Goal: Task Accomplishment & Management: Manage account settings

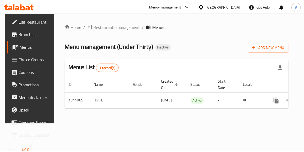
scroll to position [0, 27]
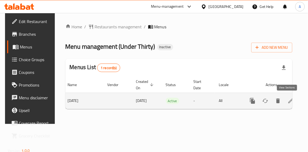
click at [288, 100] on icon "enhanced table" at bounding box center [290, 100] width 5 height 5
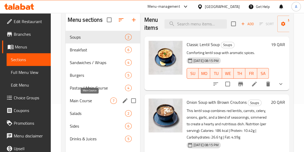
scroll to position [72, 0]
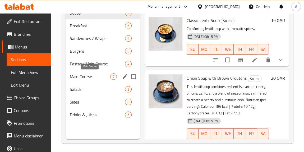
click at [96, 74] on span "Main Course" at bounding box center [90, 76] width 40 height 6
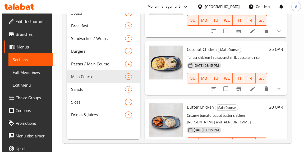
scroll to position [297, 0]
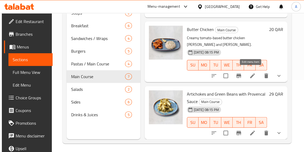
click at [251, 73] on icon at bounding box center [253, 76] width 6 height 6
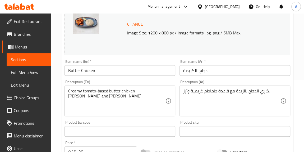
scroll to position [72, 0]
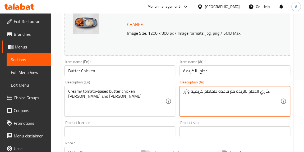
click at [193, 89] on textarea "كاري الدجاج بالزبدة مع قاعدة طماطم كريمية وأرز." at bounding box center [231, 101] width 97 height 25
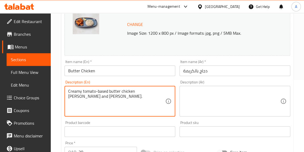
click at [139, 92] on textarea "Creamy tomato-based butter chicken [PERSON_NAME] and [PERSON_NAME]." at bounding box center [116, 101] width 97 height 25
paste textarea "This rich and aromatic butter chicken dish features boneless, skinless thighs s…"
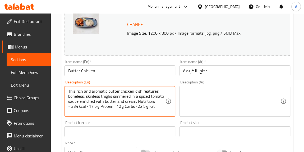
click at [72, 107] on textarea "This rich and aromatic butter chicken dish features boneless, skinless thighs s…" at bounding box center [116, 101] width 97 height 25
click at [71, 106] on textarea "This rich and aromatic butter chicken dish features boneless, skinless thighs s…" at bounding box center [116, 101] width 97 height 25
click at [84, 106] on textarea "This rich and aromatic butter chicken dish features boneless, skinless thighs s…" at bounding box center [116, 101] width 97 height 25
click at [112, 105] on textarea "This rich and aromatic butter chicken dish features boneless, skinless thighs s…" at bounding box center [116, 101] width 97 height 25
click at [132, 106] on textarea "This rich and aromatic butter chicken dish features boneless, skinless thighs s…" at bounding box center [116, 101] width 97 height 25
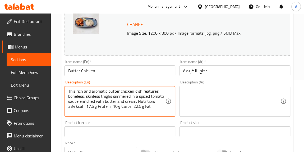
click at [159, 106] on textarea "This rich and aromatic butter chicken dish features boneless, skinless thighs s…" at bounding box center [116, 101] width 97 height 25
click at [154, 102] on textarea "This rich and aromatic butter chicken dish features boneless, skinless thighs s…" at bounding box center [116, 101] width 97 height 25
click at [157, 103] on textarea "This rich and aromatic butter chicken dish features boneless, skinless thighs s…" at bounding box center [116, 101] width 97 height 25
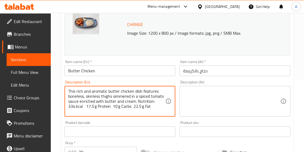
click at [157, 103] on textarea "This rich and aromatic butter chicken dish features boneless, skinless thighs s…" at bounding box center [116, 101] width 97 height 25
type textarea "This rich and aromatic butter chicken dish features boneless, skinless thighs s…"
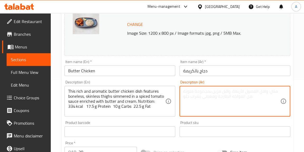
click at [202, 102] on textarea at bounding box center [231, 101] width 97 height 25
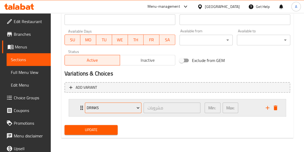
scroll to position [238, 0]
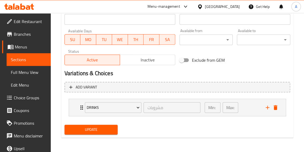
click at [113, 134] on div "Update" at bounding box center [91, 130] width 58 height 14
click at [114, 130] on button "Update" at bounding box center [91, 130] width 53 height 10
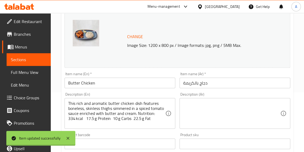
scroll to position [21, 0]
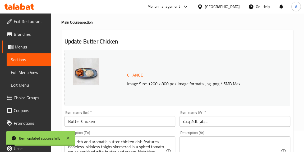
click at [26, 57] on span "Sections" at bounding box center [29, 59] width 36 height 6
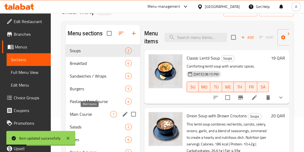
scroll to position [46, 0]
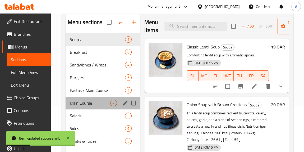
click at [99, 98] on div "Main Course 7" at bounding box center [103, 103] width 75 height 13
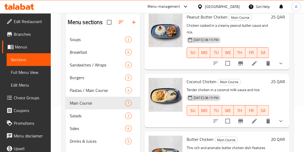
scroll to position [216, 0]
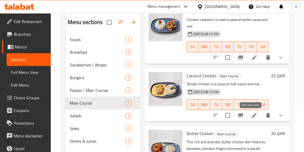
click at [251, 112] on icon at bounding box center [254, 115] width 6 height 6
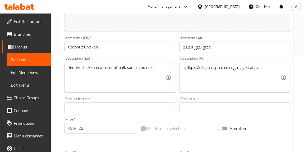
scroll to position [96, 0]
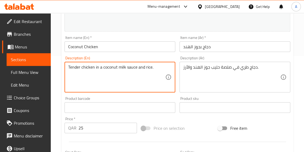
click at [126, 67] on textarea "Tender chicken in a coconut milk sauce and rice." at bounding box center [116, 77] width 97 height 25
paste textarea "his coconut‑infused chicken sauté blends shredded chicken, zucchini, carrot, be…"
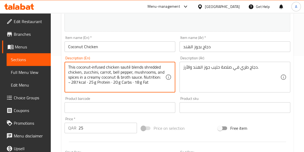
click at [70, 82] on textarea "This coconut‑infused chicken sauté blends shredded chicken, zucchini, carrot, b…" at bounding box center [116, 77] width 97 height 25
click at [86, 83] on textarea "This coconut‑infused chicken sauté blends shredded chicken, zucchini, carrot, b…" at bounding box center [116, 77] width 97 height 25
click at [129, 80] on textarea "This coconut‑infused chicken sauté blends shredded chicken, zucchini, carrot, b…" at bounding box center [116, 77] width 97 height 25
click at [129, 82] on textarea "This coconut‑infused chicken sauté blends shredded chicken, zucchini, carrot, b…" at bounding box center [116, 77] width 97 height 25
click at [128, 83] on textarea "This coconut‑infused chicken sauté blends shredded chicken, zucchini, carrot, b…" at bounding box center [116, 77] width 97 height 25
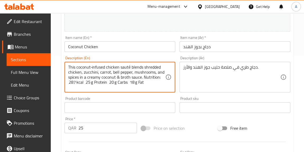
type textarea "This coconut‑infused chicken sauté blends shredded chicken, zucchini, carrot, b…"
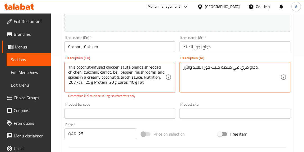
click at [197, 67] on textarea "دجاج طري في صلصة حليب جوز الهند والأرز." at bounding box center [231, 77] width 97 height 25
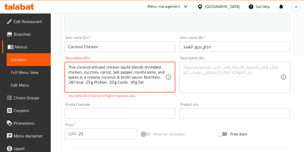
drag, startPoint x: 136, startPoint y: 83, endPoint x: 142, endPoint y: 79, distance: 6.8
click at [155, 78] on textarea "This coconut‑infused chicken sauté blends shredded chicken, zucchini, carrot, b…" at bounding box center [116, 77] width 97 height 25
click at [159, 78] on textarea "This coconut‑infused chicken sauté blends shredded chicken, zucchini, carrot, b…" at bounding box center [116, 77] width 97 height 25
click at [160, 78] on textarea "This coconut‑infused chicken sauté blends shredded chicken, zucchini, carrot, b…" at bounding box center [116, 77] width 97 height 25
click at [118, 78] on textarea "This coconut‑infused chicken sauté blends shredded chicken, zucchini, carrot, b…" at bounding box center [116, 77] width 97 height 25
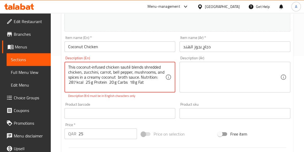
click at [136, 94] on p "Description (En) must be in English characters only" at bounding box center [119, 95] width 103 height 5
click at [158, 78] on textarea "This coconut‑infused chicken sauté blends shredded chicken, zucchini, carrot, b…" at bounding box center [116, 77] width 97 height 25
click at [153, 101] on div "Product barcode Product barcode" at bounding box center [119, 110] width 115 height 20
click at [130, 67] on textarea "This coconut‑infused chicken sauté blends shredded chicken, zucchini, carrot, b…" at bounding box center [116, 77] width 97 height 25
click at [142, 99] on div "Description (En) This coconut‑infused chicken saute blends shredded chicken, zu…" at bounding box center [119, 77] width 115 height 46
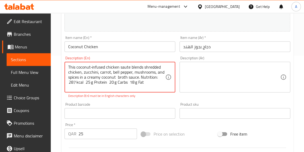
click at [152, 100] on div "Product barcode Product barcode" at bounding box center [119, 110] width 115 height 20
click at [168, 95] on p "Description (En) must be in English characters only" at bounding box center [119, 95] width 103 height 5
click at [92, 67] on textarea "This coconut‑infused chicken saute blends shredded chicken, zucchini, carrot, b…" at bounding box center [116, 77] width 97 height 25
type textarea "This coconut infused chicken saute blends shredded chicken, zucchini, carrot, b…"
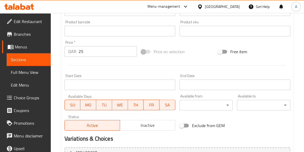
scroll to position [238, 0]
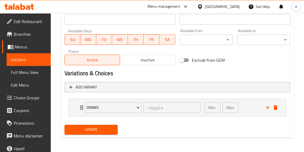
click at [96, 134] on button "Update" at bounding box center [91, 130] width 53 height 10
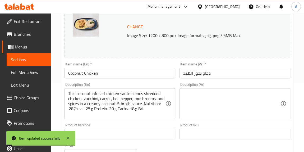
scroll to position [0, 0]
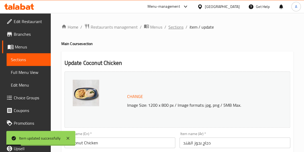
click at [171, 29] on span "Sections" at bounding box center [176, 27] width 15 height 6
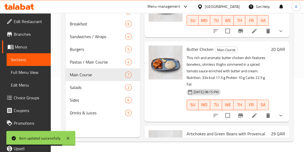
scroll to position [317, 0]
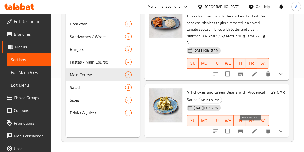
click at [252, 129] on icon at bounding box center [254, 131] width 5 height 5
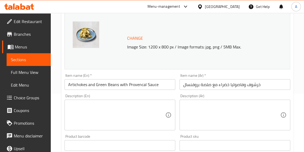
scroll to position [72, 0]
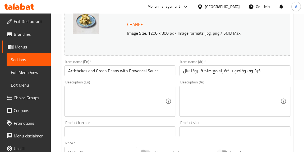
click at [124, 101] on textarea at bounding box center [116, 101] width 97 height 25
paste textarea ""This vibrant vegetable medley combines artichoke hearts, haricots verts, long …"
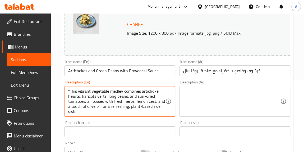
scroll to position [25, 0]
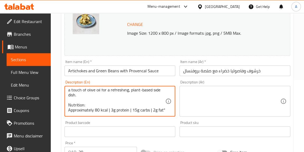
click at [85, 106] on textarea ""This vibrant vegetable medley combines artichoke hearts, haricots verts, long …" at bounding box center [116, 101] width 97 height 25
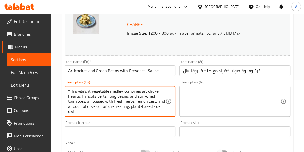
scroll to position [0, 0]
click at [70, 89] on textarea ""This vibrant vegetable medley combines artichoke hearts, haricots verts, long …" at bounding box center [116, 101] width 97 height 25
click at [145, 97] on textarea "This vibrant vegetable medley combines artichoke hearts, haricots verts, long b…" at bounding box center [116, 101] width 97 height 25
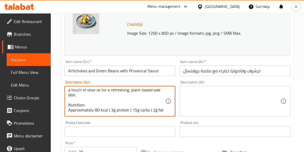
scroll to position [25, 0]
click at [129, 101] on textarea "This vibrant vegetable medley combines artichoke hearts, haricots verts, long b…" at bounding box center [116, 101] width 97 height 25
click at [149, 101] on textarea "This vibrant vegetable medley combines artichoke hearts, haricots verts, long b…" at bounding box center [116, 101] width 97 height 25
click at [129, 105] on textarea "This vibrant vegetable medley combines artichoke hearts, haricots verts, long b…" at bounding box center [116, 101] width 97 height 25
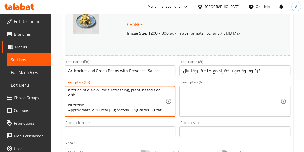
click at [108, 107] on textarea "This vibrant vegetable medley combines artichoke hearts, haricots verts, long b…" at bounding box center [116, 101] width 97 height 25
type textarea "This vibrant vegetable medley combines artichoke hearts, haricots verts, long b…"
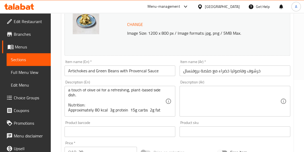
click at [118, 119] on div "Product barcode Product barcode" at bounding box center [119, 129] width 115 height 20
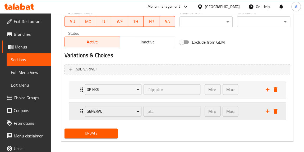
scroll to position [259, 0]
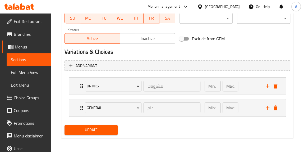
click at [107, 130] on span "Update" at bounding box center [91, 130] width 45 height 7
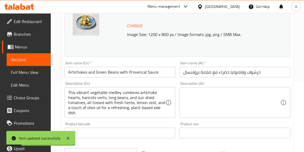
scroll to position [0, 0]
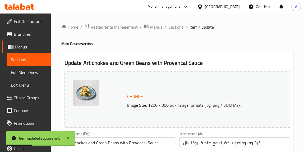
click at [177, 25] on span "Sections" at bounding box center [176, 27] width 15 height 6
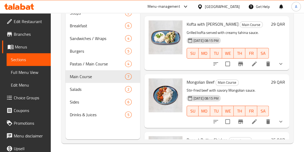
scroll to position [72, 0]
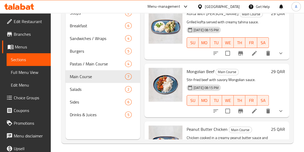
click at [254, 111] on li at bounding box center [254, 111] width 15 height 10
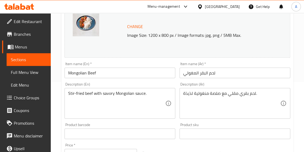
scroll to position [72, 0]
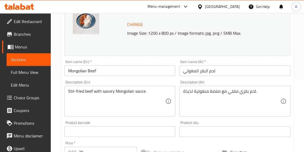
click at [142, 93] on textarea "Stir-fried beef with savory Mongolian sauce." at bounding box center [116, 101] width 97 height 25
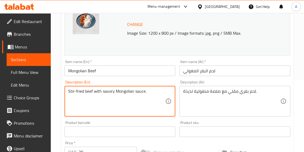
click at [142, 93] on textarea "Stir-fried beef with savory Mongolian sauce." at bounding box center [116, 101] width 97 height 25
paste textarea "This rich Mongolian beef stir‑fry pairs tender flank steak with veggies and ste…"
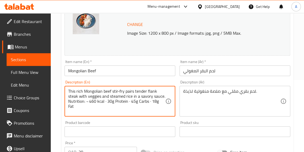
click at [88, 99] on textarea "This rich Mongolian beef stir‑fry pairs tender flank steak with veggies and ste…" at bounding box center [116, 101] width 97 height 25
click at [88, 102] on textarea "This rich Mongolian beef stir‑fry pairs tender flank steak with veggies and ste…" at bounding box center [116, 101] width 97 height 25
click at [103, 101] on textarea "This rich Mongolian beef stir‑fry pairs tender flank steak with veggies and ste…" at bounding box center [116, 101] width 97 height 25
click at [126, 100] on textarea "This rich Mongolian beef stir‑fry pairs tender flank steak with veggies and ste…" at bounding box center [116, 101] width 97 height 25
click at [145, 101] on textarea "This rich Mongolian beef stir‑fry pairs tender flank steak with veggies and ste…" at bounding box center [116, 101] width 97 height 25
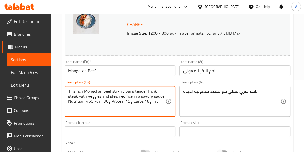
click at [120, 92] on textarea "This rich Mongolian beef stir‑fry pairs tender flank steak with veggies and ste…" at bounding box center [116, 101] width 97 height 25
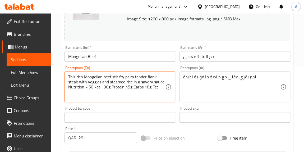
scroll to position [96, 0]
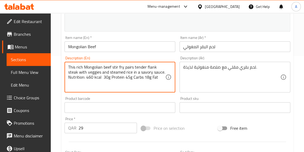
type textarea "This rich Mongolian beef stir fry pairs tender flank steak with veggies and ste…"
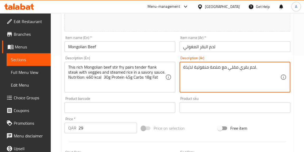
click at [203, 70] on textarea "لحم بقري مقلي مع صلصة منغولية لذيذة." at bounding box center [231, 77] width 97 height 25
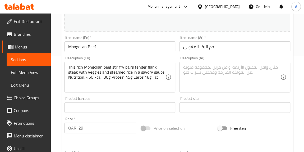
click at [176, 97] on div "Product barcode Product barcode" at bounding box center [119, 104] width 115 height 20
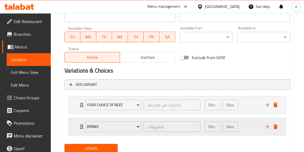
scroll to position [259, 0]
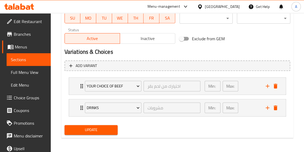
click at [99, 125] on button "Update" at bounding box center [91, 130] width 53 height 10
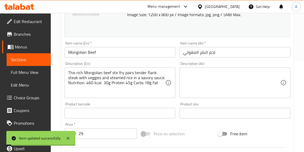
scroll to position [0, 0]
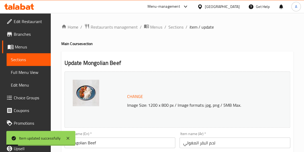
drag, startPoint x: 171, startPoint y: 30, endPoint x: 166, endPoint y: 31, distance: 4.9
click at [171, 30] on span "Sections" at bounding box center [176, 27] width 15 height 6
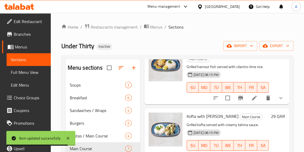
scroll to position [48, 0]
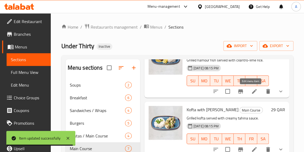
click at [251, 92] on icon at bounding box center [254, 91] width 6 height 6
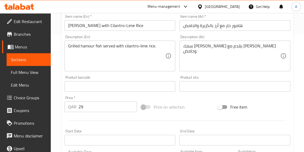
scroll to position [120, 0]
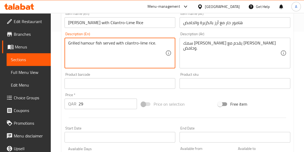
click at [161, 46] on textarea "Grilled hamour fish served with cilantro-lime rice." at bounding box center [116, 52] width 97 height 25
paste textarea ""This lemon‑ginger hamour with rice features tender fish fillets marinated in c…"
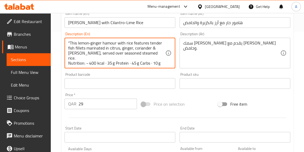
scroll to position [5, 0]
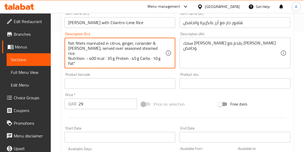
type textarea ""This lemon‑ginger hamour with rice features tender fish fillets marinated in c…"
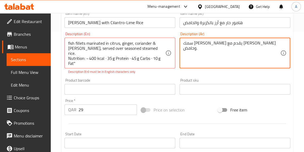
click at [185, 44] on textarea "سمك [PERSON_NAME] يقدم مع [PERSON_NAME] وحامض." at bounding box center [231, 52] width 97 height 25
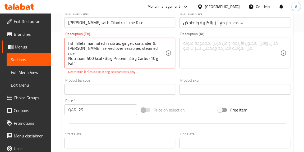
click at [103, 52] on textarea ""This lemon‑ginger hamour with rice features tender fish fillets marinated in c…" at bounding box center [116, 52] width 97 height 25
click at [126, 53] on textarea ""This lemon‑ginger hamour with rice features tender fish fillets marinated in c…" at bounding box center [116, 52] width 97 height 25
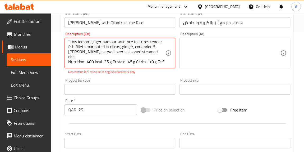
click at [146, 52] on textarea ""This lemon‑ginger hamour with rice features tender fish fillets marinated in c…" at bounding box center [116, 52] width 97 height 25
click at [78, 58] on textarea ""This lemon‑ginger hamour with rice features tender fish fillets marinated in c…" at bounding box center [116, 52] width 97 height 25
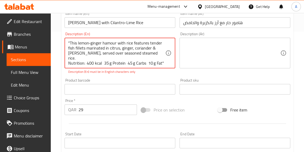
click at [69, 41] on textarea ""This lemon‑ginger hamour with rice features tender fish fillets marinated in c…" at bounding box center [116, 52] width 97 height 25
click at [75, 33] on div "Description (En) This lemon‑ginger hamour with rice features tender fish fillet…" at bounding box center [120, 53] width 111 height 42
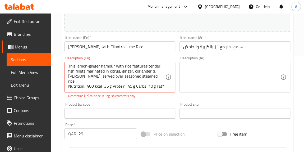
scroll to position [1, 0]
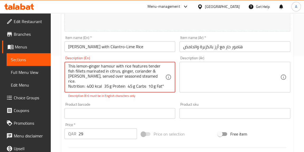
click at [76, 86] on textarea "This lemon‑ginger hamour with rice features tender fish fillets marinated in ci…" at bounding box center [116, 77] width 97 height 25
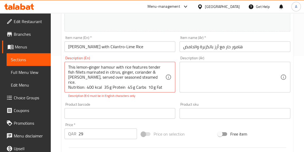
click at [162, 95] on p "Description (En) must be in English characters only" at bounding box center [119, 95] width 103 height 5
click at [147, 96] on p "Description (En) must be in English characters only" at bounding box center [119, 95] width 103 height 5
click at [146, 97] on p "Description (En) must be in English characters only" at bounding box center [119, 95] width 103 height 5
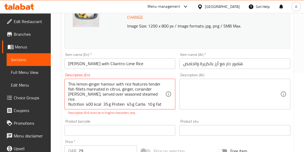
scroll to position [72, 0]
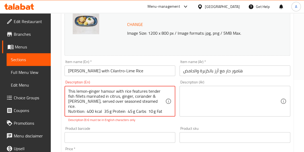
click at [89, 92] on textarea "This lemon‑ginger hamour with rice features tender fish fillets marinated in ci…" at bounding box center [116, 101] width 97 height 25
type textarea "This [PERSON_NAME] hamour with rice features tender fish fillets marinated in c…"
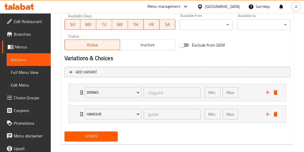
scroll to position [259, 0]
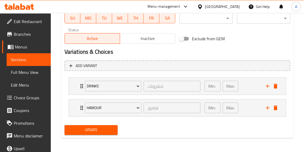
click at [107, 131] on span "Update" at bounding box center [91, 130] width 45 height 7
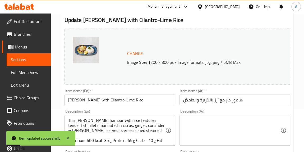
scroll to position [0, 0]
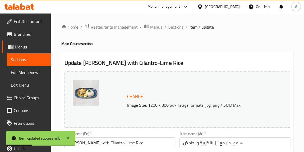
click at [178, 26] on span "Sections" at bounding box center [176, 27] width 15 height 6
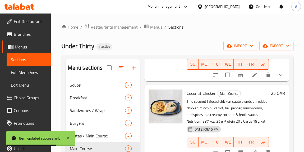
scroll to position [243, 0]
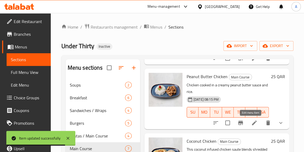
click at [251, 121] on icon at bounding box center [254, 123] width 6 height 6
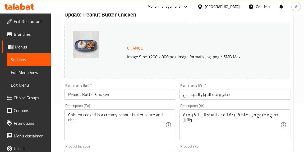
scroll to position [72, 0]
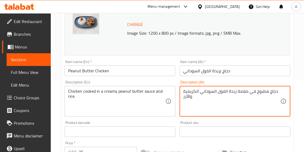
click at [194, 98] on textarea "دجاج مطبوخ في صلصة زبدة الفول السوداني الكريمية والأرز." at bounding box center [231, 101] width 97 height 25
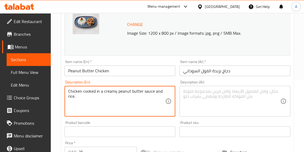
click at [162, 94] on textarea "Chicken cooked in a creamy peanut butter sauce and rice." at bounding box center [116, 101] width 97 height 25
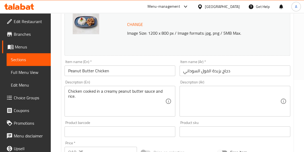
click at [151, 95] on textarea "Chicken cooked in a creamy peanut butter sauce and rice." at bounding box center [116, 101] width 97 height 25
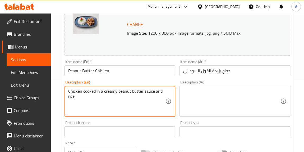
click at [151, 95] on textarea "Chicken cooked in a creamy peanut butter sauce and rice." at bounding box center [116, 101] width 97 height 25
paste textarea "This peanut‑butter chicken sauté features tender cuts of breast and thigh in a …"
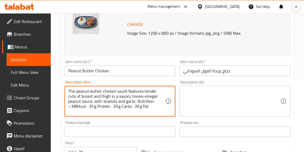
click at [110, 106] on textarea "This peanut‑butter chicken sauté features tender cuts of breast and thigh in a …" at bounding box center [116, 101] width 97 height 25
click at [112, 105] on textarea "This peanut‑butter chicken sauté features tender cuts of breast and thigh in a …" at bounding box center [116, 101] width 97 height 25
click at [92, 105] on textarea "This peanut‑butter chicken sauté features tender cuts of breast and thigh in a …" at bounding box center [116, 101] width 97 height 25
click at [92, 106] on textarea "This peanut‑butter chicken sauté features tender cuts of breast and thigh in a …" at bounding box center [116, 101] width 97 height 25
click at [144, 100] on textarea "This peanut‑butter chicken sauté features tender cuts of breast and thigh in a …" at bounding box center [116, 101] width 97 height 25
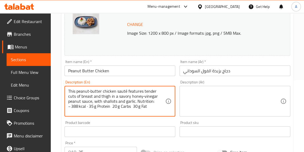
click at [143, 101] on textarea "This peanut‑butter chicken sauté features tender cuts of breast and thigh in a …" at bounding box center [116, 101] width 97 height 25
click at [135, 95] on textarea "This peanut‑butter chicken sauté features tender cuts of breast and thigh in a …" at bounding box center [116, 101] width 97 height 25
click at [91, 90] on textarea "This peanut‑butter chicken sauté features tender cuts of breast and thigh in a …" at bounding box center [116, 101] width 97 height 25
click at [128, 106] on textarea "This peanut butter chicken sauté features tender cuts of breast and thigh in a …" at bounding box center [116, 101] width 97 height 25
click at [152, 127] on div "Product barcode Product barcode" at bounding box center [120, 129] width 111 height 16
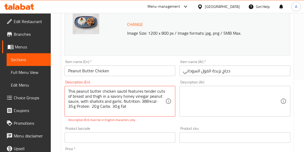
click at [156, 120] on p "Description (En) must be in English characters only" at bounding box center [119, 120] width 103 height 5
click at [137, 124] on div "Product barcode Product barcode" at bounding box center [119, 134] width 115 height 20
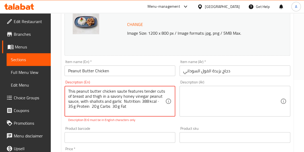
click at [156, 101] on textarea "This peanut butter chicken saute features tender cuts of breast and thigh in a …" at bounding box center [116, 101] width 97 height 25
click at [157, 101] on textarea "This peanut butter chicken saute features tender cuts of breast and thigh in a …" at bounding box center [116, 101] width 97 height 25
type textarea "This peanut butter chicken saute features tender cuts of breast and thigh in a …"
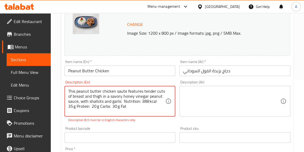
click at [142, 123] on div "Change Image Size: 1200 x 800 px / Image formats: jpg, png / 5MB Max. Item name…" at bounding box center [177, 118] width 230 height 242
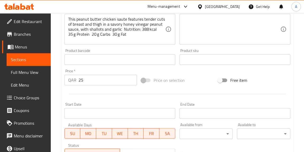
scroll to position [238, 0]
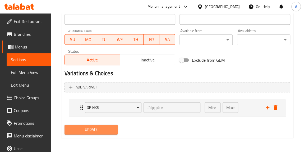
click at [103, 131] on span "Update" at bounding box center [91, 129] width 45 height 7
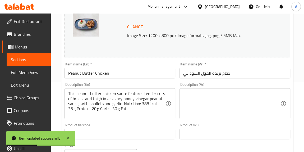
scroll to position [0, 0]
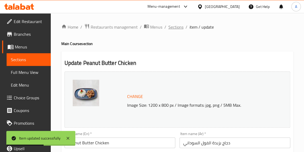
click at [169, 28] on span "Sections" at bounding box center [176, 27] width 15 height 6
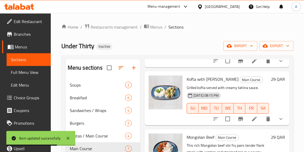
scroll to position [120, 0]
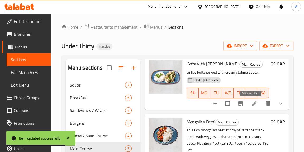
click at [252, 103] on icon at bounding box center [254, 103] width 5 height 5
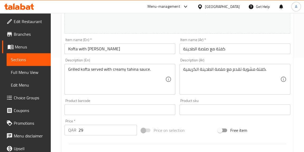
scroll to position [96, 0]
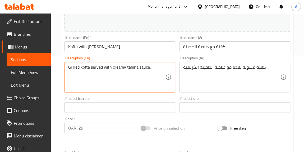
click at [129, 86] on textarea "Grilled kofta served with creamy tahina sauce." at bounding box center [116, 77] width 97 height 25
paste textarea ""This lemon‑ginger hamour with rice features tender fish fillets marinated in c…"
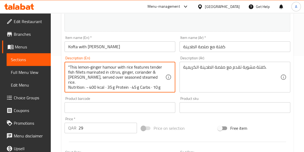
scroll to position [5, 0]
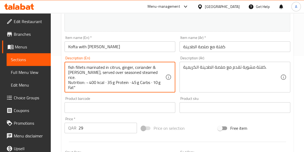
click at [88, 78] on textarea ""This lemon‑ginger hamour with rice features tender fish fillets marinated in c…" at bounding box center [116, 77] width 97 height 25
click at [103, 78] on textarea ""This lemon‑ginger hamour with rice features tender fish fillets marinated in c…" at bounding box center [116, 77] width 97 height 25
click at [126, 75] on textarea ""This lemon‑ginger hamour with rice features tender fish fillets marinated in c…" at bounding box center [116, 77] width 97 height 25
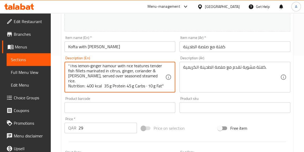
click at [144, 78] on textarea ""This lemon‑ginger hamour with rice features tender fish fillets marinated in c…" at bounding box center [116, 77] width 97 height 25
click at [146, 77] on textarea ""This lemon‑ginger hamour with rice features tender fish fillets marinated in c…" at bounding box center [116, 77] width 97 height 25
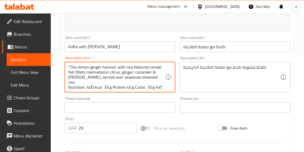
click at [160, 81] on textarea ""This lemon‑ginger hamour with rice features tender fish fillets marinated in c…" at bounding box center [116, 77] width 97 height 25
click at [162, 81] on textarea ""This lemon‑ginger hamour with rice features tender fish fillets marinated in c…" at bounding box center [116, 77] width 97 height 25
click at [70, 65] on textarea ""This lemon‑ginger hamour with rice features tender fish fillets marinated in c…" at bounding box center [116, 77] width 97 height 25
click at [89, 67] on textarea "This lemon‑ginger hamour with rice features tender fish fillets marinated in ci…" at bounding box center [116, 77] width 97 height 25
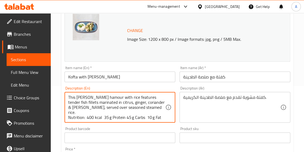
scroll to position [72, 0]
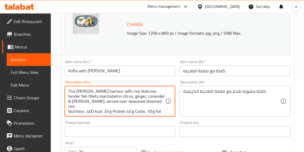
type textarea "This [PERSON_NAME] hamour with rice features tender fish fillets marinated in c…"
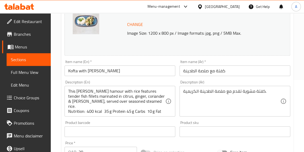
click at [151, 119] on div "Product barcode Product barcode" at bounding box center [119, 129] width 115 height 20
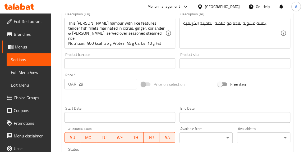
scroll to position [115, 0]
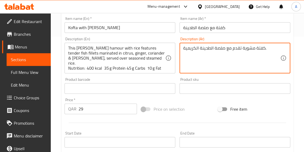
click at [231, 56] on textarea "كفتة مشوية تقدم مع صلصة الطحينة الكريمية." at bounding box center [231, 58] width 97 height 25
click at [163, 75] on div "Description (En) This [PERSON_NAME] hamour with rice features tender fish fille…" at bounding box center [119, 55] width 115 height 40
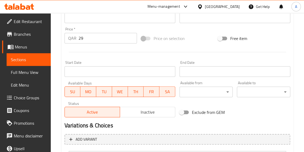
scroll to position [259, 0]
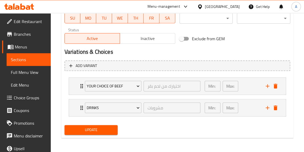
click at [85, 128] on span "Update" at bounding box center [91, 130] width 45 height 7
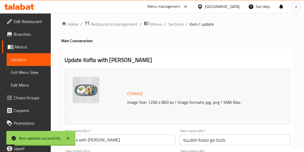
scroll to position [0, 0]
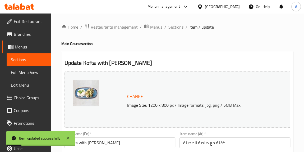
click at [173, 26] on span "Sections" at bounding box center [176, 27] width 15 height 6
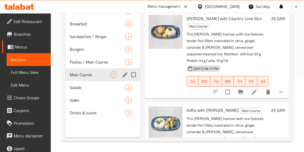
scroll to position [26, 0]
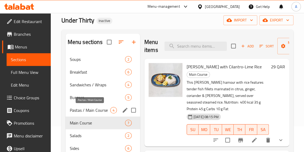
click at [95, 109] on span "Pastas / Main Course" at bounding box center [90, 110] width 40 height 6
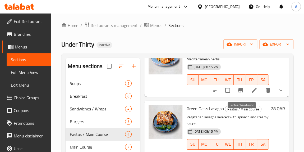
scroll to position [48, 0]
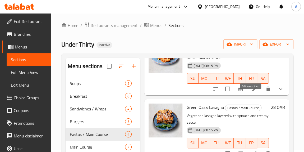
click at [251, 92] on icon at bounding box center [254, 89] width 6 height 6
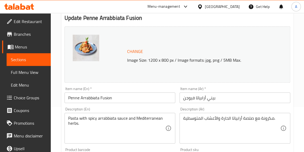
scroll to position [48, 0]
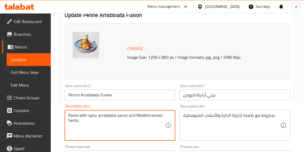
paste textarea ""This Mediterranean-inspired pasta combines whole wheat penne with chickpeas, f…"
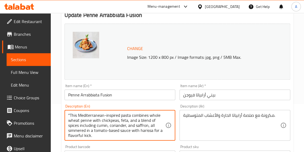
scroll to position [15, 0]
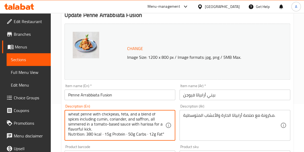
click at [102, 125] on textarea ""This Mediterranean-inspired pasta combines whole wheat penne with chickpeas, f…" at bounding box center [116, 125] width 97 height 25
click at [126, 125] on textarea ""This Mediterranean-inspired pasta combines whole wheat penne with chickpeas, f…" at bounding box center [116, 125] width 97 height 25
click at [146, 124] on textarea ""This Mediterranean-inspired pasta combines whole wheat penne with chickpeas, f…" at bounding box center [116, 125] width 97 height 25
click at [160, 129] on textarea ""This Mediterranean-inspired pasta combines whole wheat penne with chickpeas, f…" at bounding box center [116, 125] width 97 height 25
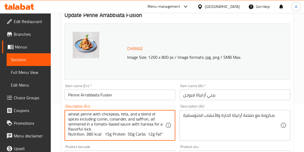
click at [160, 129] on textarea ""This Mediterranean-inspired pasta combines whole wheat penne with chickpeas, f…" at bounding box center [116, 125] width 97 height 25
click at [161, 129] on textarea ""This Mediterranean-inspired pasta combines whole wheat penne with chickpeas, f…" at bounding box center [116, 125] width 97 height 25
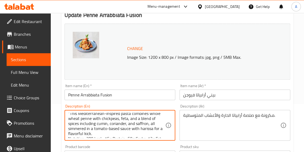
scroll to position [0, 0]
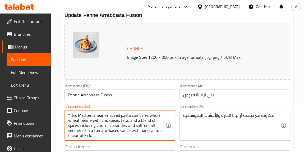
click at [108, 129] on textarea ""This Mediterranean-inspired pasta combines whole wheat penne with chickpeas, f…" at bounding box center [116, 125] width 97 height 25
click at [70, 113] on textarea ""This Mediterranean-inspired pasta combines whole wheat penne with chickpeas, f…" at bounding box center [116, 125] width 97 height 25
click at [104, 115] on textarea "This Mediterranean-inspired pasta combines whole wheat penne with chickpeas, fe…" at bounding box center [116, 125] width 97 height 25
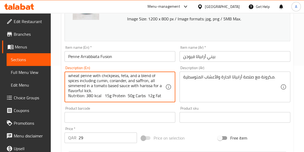
scroll to position [96, 0]
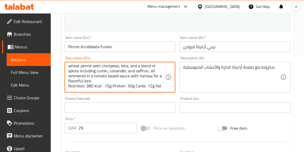
type textarea "This Mediterranean inspired pasta combines whole wheat penne with chickpeas, fe…"
click at [130, 99] on div "Product barcode Product barcode" at bounding box center [120, 105] width 111 height 16
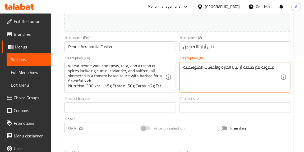
click at [209, 78] on textarea "مكرونة مع صلصة أرابياتا الحارة والأعشاب المتوسطية." at bounding box center [231, 77] width 97 height 25
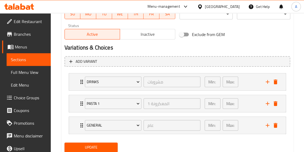
scroll to position [281, 0]
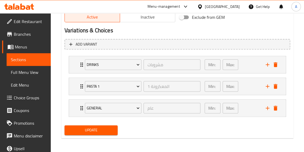
click at [107, 131] on span "Update" at bounding box center [91, 130] width 45 height 7
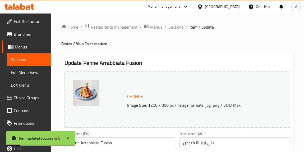
scroll to position [0, 0]
click at [178, 28] on span "Sections" at bounding box center [176, 27] width 15 height 6
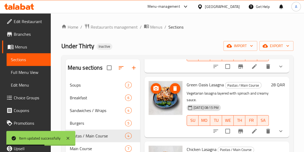
scroll to position [96, 0]
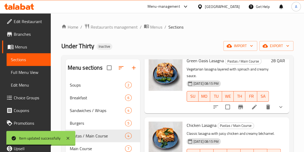
click at [251, 110] on icon at bounding box center [254, 107] width 6 height 6
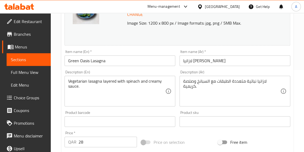
scroll to position [48, 0]
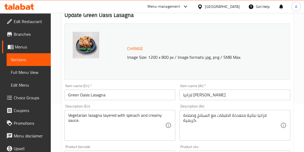
click at [87, 128] on textarea "Vegetarian lasagna layered with spinach and creamy sauce." at bounding box center [116, 125] width 97 height 25
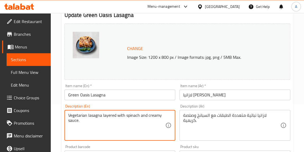
click at [87, 128] on textarea "Vegetarian lasagna layered with spinach and creamy sauce." at bounding box center [116, 125] width 97 height 25
paste textarea "This Mediterranean-inspired lasagna layers whole wheat noodles with feta, mozza…"
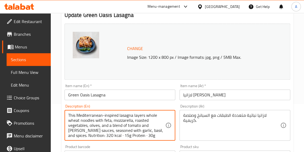
scroll to position [10, 0]
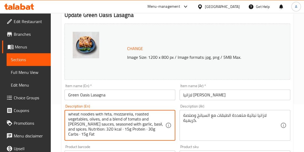
click at [115, 125] on textarea "This Mediterranean-inspired lasagna layers whole wheat noodles with feta, mozza…" at bounding box center [116, 125] width 97 height 25
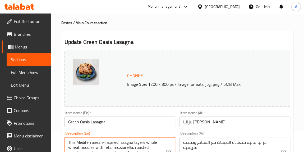
scroll to position [48, 0]
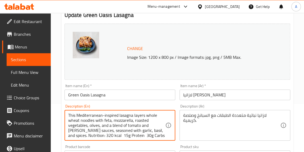
click at [104, 116] on textarea "This Mediterranean-inspired lasagna layers whole wheat noodles with feta, mozza…" at bounding box center [116, 125] width 97 height 25
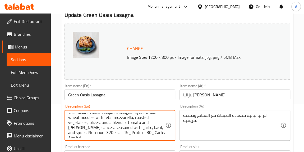
scroll to position [0, 0]
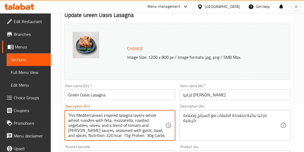
type textarea "This Mediterranean inspired lasagna layers whole wheat noodles with feta, mozza…"
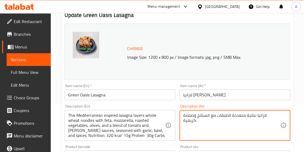
click at [200, 114] on textarea "لازانيا نباتية متعددة الطبقات مع السبانخ وصلصة كريمية." at bounding box center [231, 125] width 97 height 25
click at [201, 114] on textarea "لازانيا نباتية متعددة الطبقات مع السبانخ وصلصة كريمية." at bounding box center [231, 125] width 97 height 25
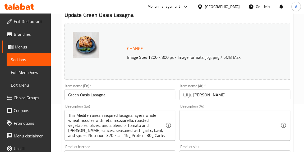
click at [178, 105] on div "Description (Ar) Description (Ar)" at bounding box center [235, 122] width 115 height 40
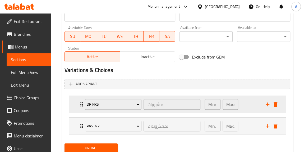
scroll to position [259, 0]
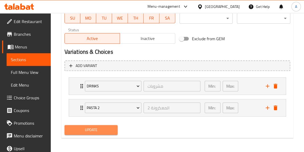
click at [107, 128] on span "Update" at bounding box center [91, 130] width 45 height 7
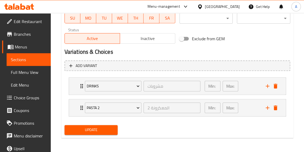
click at [114, 132] on span "Update" at bounding box center [91, 130] width 45 height 7
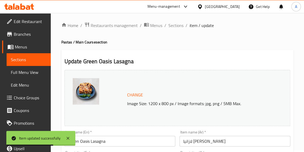
scroll to position [0, 0]
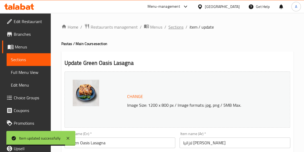
click at [171, 28] on span "Sections" at bounding box center [176, 27] width 15 height 6
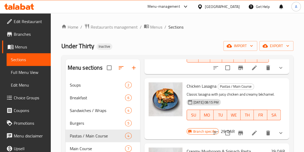
scroll to position [199, 0]
click at [254, 128] on li at bounding box center [254, 133] width 15 height 10
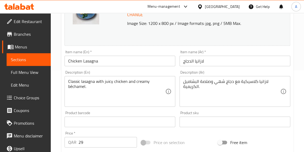
scroll to position [72, 0]
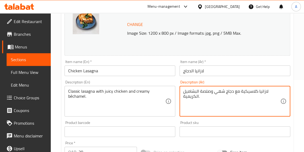
click at [224, 96] on textarea "لازانيا كلاسيكية مع دجاج شهي وصلصة البشاميل الكريمية." at bounding box center [231, 101] width 97 height 25
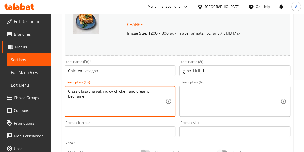
paste textarea "This creamy chicken lasagna features layers of tender chicken, sautéed mushroom…"
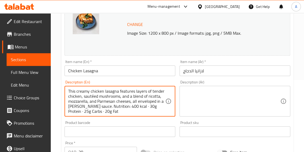
scroll to position [5, 0]
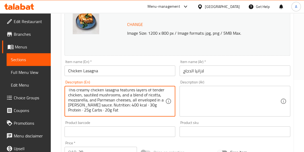
click at [70, 106] on textarea "This creamy chicken lasagna features layers of tender chicken, sautéed mushroom…" at bounding box center [116, 101] width 97 height 25
click at [90, 105] on textarea "This creamy chicken lasagna features layers of tender chicken, sautéed mushroom…" at bounding box center [116, 101] width 97 height 25
click at [92, 106] on textarea "This creamy chicken lasagna features layers of tender chicken, sautéed mushroom…" at bounding box center [116, 101] width 97 height 25
click at [111, 107] on textarea "This creamy chicken lasagna features layers of tender chicken, sautéed mushroom…" at bounding box center [116, 101] width 97 height 25
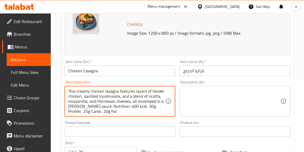
click at [105, 96] on textarea "This creamy chicken lasagna features layers of tender chicken, sautéed mushroom…" at bounding box center [116, 101] width 97 height 25
type textarea "This creamy chicken lasagna features layers of tender chicken, sauted mushrooms…"
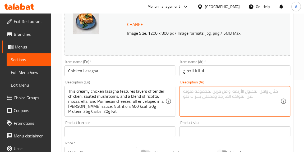
type textarea "E"
click at [187, 89] on textarea "E" at bounding box center [231, 101] width 97 height 25
click at [141, 120] on div "Product barcode Product barcode" at bounding box center [119, 129] width 115 height 20
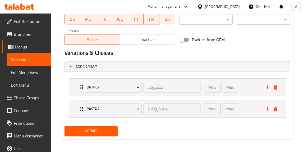
scroll to position [259, 0]
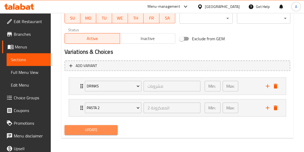
click at [113, 132] on button "Update" at bounding box center [91, 130] width 53 height 10
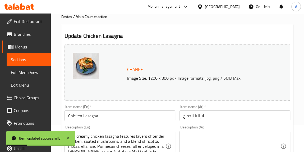
scroll to position [0, 0]
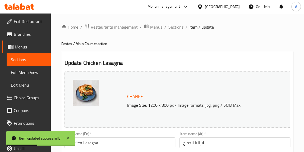
click at [172, 29] on span "Sections" at bounding box center [176, 27] width 15 height 6
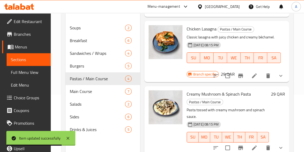
scroll to position [74, 0]
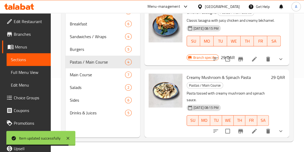
click at [254, 57] on li at bounding box center [254, 59] width 15 height 10
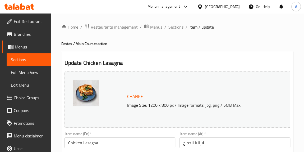
drag, startPoint x: 175, startPoint y: 28, endPoint x: 175, endPoint y: 31, distance: 3.2
click at [175, 28] on span "Sections" at bounding box center [176, 27] width 15 height 6
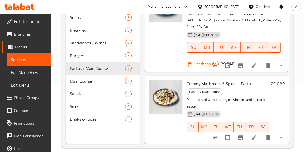
scroll to position [74, 0]
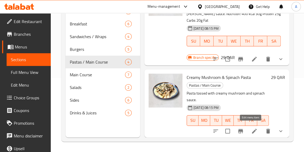
click at [254, 129] on icon at bounding box center [254, 131] width 6 height 6
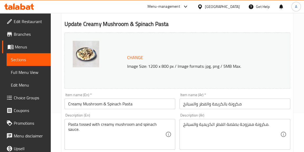
scroll to position [96, 0]
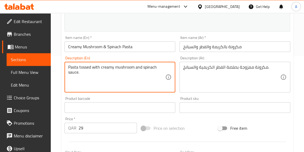
paste textarea "This creamy mushroom‑spinach penne blends tender mushrooms, garlic, shallots, s…"
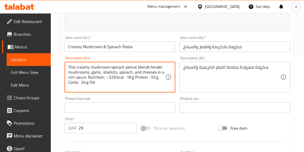
click at [107, 76] on textarea "This creamy mushroom‑spinach penne blends tender mushrooms, garlic, shallots, s…" at bounding box center [116, 77] width 97 height 25
click at [123, 75] on textarea "This creamy mushroom‑spinach penne blends tender mushrooms, garlic, shallots, s…" at bounding box center [116, 77] width 97 height 25
click at [122, 76] on textarea "This creamy mushroom‑spinach penne blends tender mushrooms, garlic, shallots, s…" at bounding box center [116, 77] width 97 height 25
click at [145, 77] on textarea "This creamy mushroom‑spinach penne blends tender mushrooms, garlic, shallots, s…" at bounding box center [116, 77] width 97 height 25
click at [69, 82] on textarea "This creamy mushroom‑spinach penne blends tender mushrooms, garlic, shallots, s…" at bounding box center [116, 77] width 97 height 25
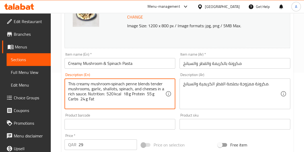
scroll to position [72, 0]
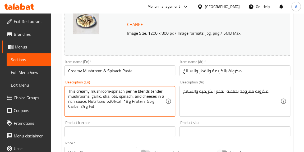
click at [111, 92] on textarea "This creamy mushroom‑spinach penne blends tender mushrooms, garlic, shallots, s…" at bounding box center [116, 101] width 97 height 25
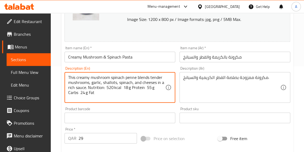
scroll to position [96, 0]
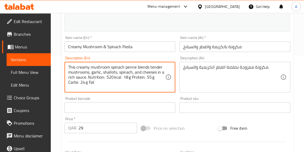
type textarea "This creamy mushroom spinach penne blends tender mushrooms, garlic, shallots, s…"
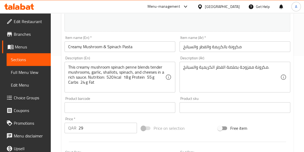
click at [244, 64] on div "مكرونة ممزوجة بصلصة الفطر الكريمية والسبانخ. Description (Ar)" at bounding box center [235, 77] width 111 height 31
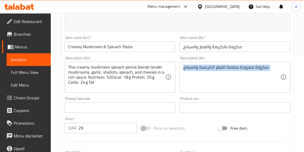
click at [244, 64] on div "مكرونة ممزوجة بصلصة الفطر الكريمية والسبانخ. Description (Ar)" at bounding box center [235, 77] width 111 height 31
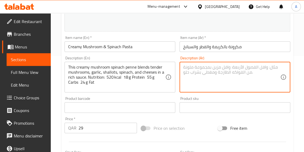
click at [136, 99] on div "Product barcode Product barcode" at bounding box center [120, 105] width 111 height 16
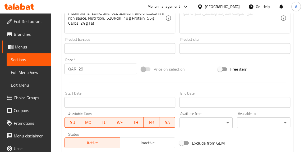
scroll to position [259, 0]
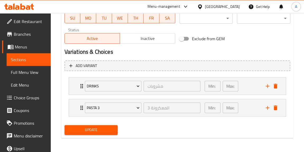
click at [115, 125] on button "Update" at bounding box center [91, 130] width 53 height 10
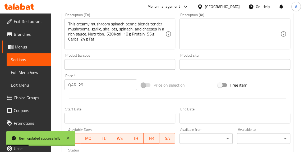
scroll to position [0, 0]
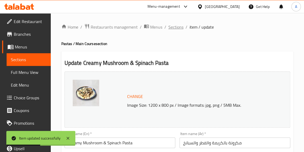
click at [173, 30] on span "Sections" at bounding box center [176, 27] width 15 height 6
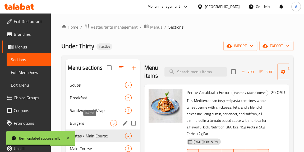
click at [91, 122] on span "Burgers" at bounding box center [90, 123] width 40 height 6
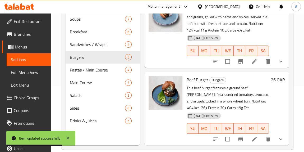
scroll to position [74, 0]
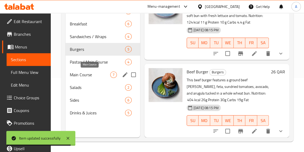
click at [92, 76] on span "Main Course" at bounding box center [90, 74] width 40 height 6
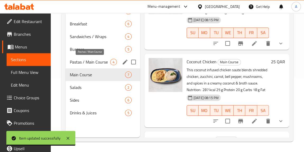
click at [93, 64] on span "Pastas / Main Course" at bounding box center [90, 62] width 40 height 6
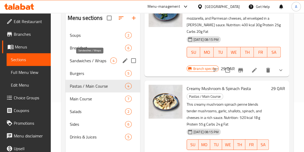
scroll to position [26, 0]
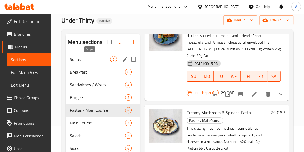
click at [95, 61] on span "Soups" at bounding box center [90, 59] width 40 height 6
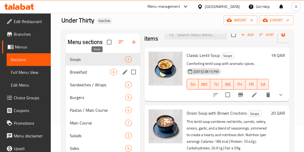
scroll to position [15, 0]
click at [92, 72] on span "Breakfast" at bounding box center [90, 72] width 40 height 6
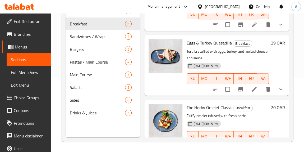
scroll to position [48, 0]
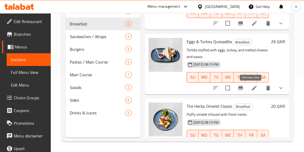
click at [252, 88] on icon at bounding box center [254, 88] width 6 height 6
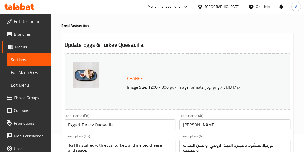
scroll to position [48, 0]
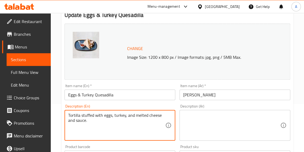
paste textarea ""A high protein tortilla wrap with eggs, turkey, cheese, salsa, and yogurt. Nut…"
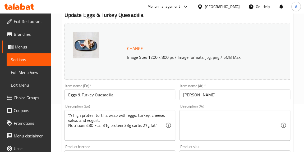
click at [69, 112] on div ""A high protein tortilla wrap with eggs, turkey, cheese, salsa, and yogurt. Nut…" at bounding box center [120, 125] width 111 height 31
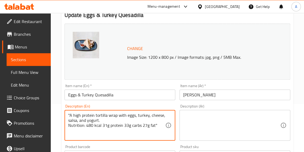
click at [69, 113] on textarea ""A high protein tortilla wrap with eggs, turkey, cheese, salsa, and yogurt. Nut…" at bounding box center [116, 125] width 97 height 25
click at [156, 124] on textarea "A high protein tortilla wrap with eggs, turkey, cheese, salsa, and yogurt. Nutr…" at bounding box center [116, 125] width 97 height 25
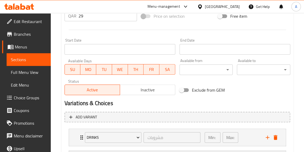
scroll to position [241, 0]
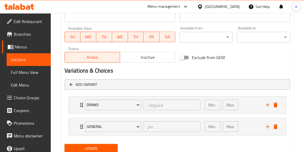
type textarea "A high protein tortilla wrap with eggs, turkey, cheese, salsa, and yogurt. Nutr…"
click at [103, 148] on span "Update" at bounding box center [91, 148] width 45 height 7
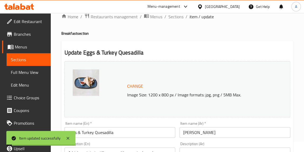
scroll to position [0, 0]
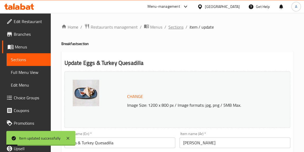
click at [172, 27] on span "Sections" at bounding box center [176, 27] width 15 height 6
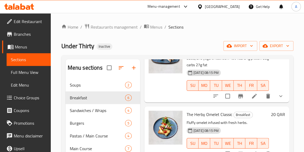
scroll to position [144, 0]
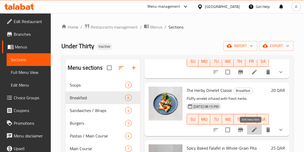
click at [251, 128] on icon at bounding box center [254, 130] width 6 height 6
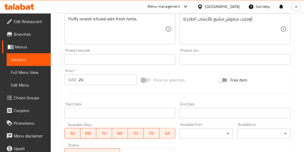
scroll to position [96, 0]
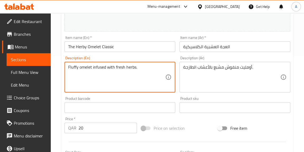
drag, startPoint x: 148, startPoint y: 74, endPoint x: 66, endPoint y: 68, distance: 83.0
paste textarea ""Soft scrambled eggs with cream, herbs, and butter-sautéed onions. Nutrition: 2…"
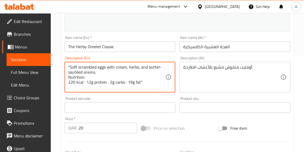
click at [71, 66] on textarea ""Soft scrambled eggs with cream, herbs, and butter-sautéed onions. Nutrition: 2…" at bounding box center [116, 77] width 97 height 25
click at [160, 66] on textarea "Soft scrambled eggs with cream, herbs, and butter-sautéed onions. Nutrition: 22…" at bounding box center [116, 77] width 97 height 25
click at [79, 70] on textarea "Soft scrambled eggs with cream, herbs, and butter sautéed onions. Nutrition: 22…" at bounding box center [116, 77] width 97 height 25
click at [78, 72] on textarea "Soft scrambled eggs with cream, herbs, and butter sautéed onions. Nutrition: 22…" at bounding box center [116, 77] width 97 height 25
click at [85, 82] on textarea "Soft scrambled eggs with cream, herbs, and butter sautEed onions. Nutrition: 22…" at bounding box center [116, 77] width 97 height 25
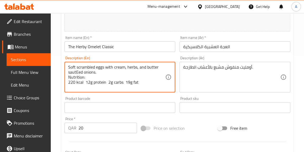
type textarea "Soft scrambled eggs with cream, herbs, and butter sautEed onions. Nutrition: 22…"
click at [182, 69] on div "أومليت منفوش مشبع بالأعشاب الطازجة. Description (Ar)" at bounding box center [235, 77] width 111 height 31
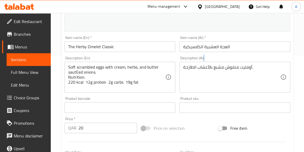
click at [182, 69] on div "أومليت منفوش مشبع بالأعشاب الطازجة. Description (Ar)" at bounding box center [235, 77] width 111 height 31
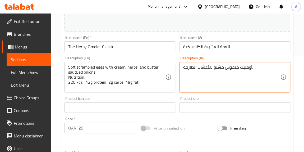
click at [197, 69] on textarea "أومليت منفوش مشبع بالأعشاب الطازجة." at bounding box center [231, 77] width 97 height 25
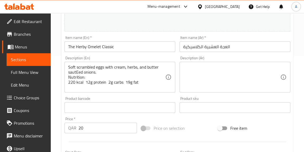
click at [174, 97] on div "Product barcode Product barcode" at bounding box center [120, 105] width 111 height 16
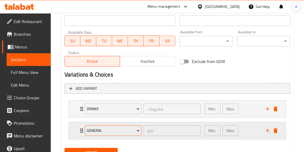
scroll to position [259, 0]
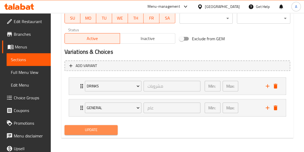
click at [114, 128] on span "Update" at bounding box center [91, 130] width 45 height 7
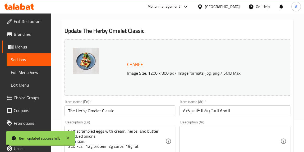
scroll to position [19, 0]
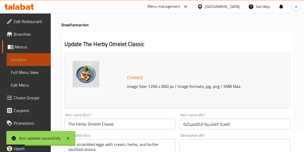
click at [34, 55] on link "Sections" at bounding box center [29, 59] width 44 height 13
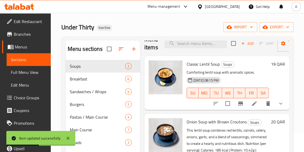
scroll to position [15, 0]
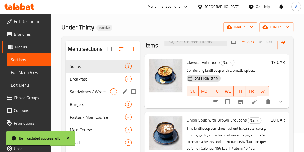
click at [89, 86] on div "Sandwiches / Wraps 4" at bounding box center [103, 91] width 75 height 13
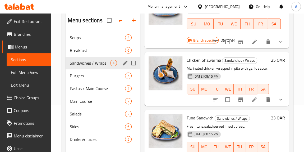
scroll to position [43, 0]
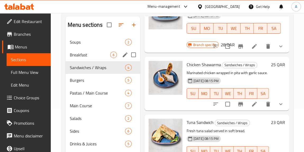
click at [99, 58] on div "Breakfast 6" at bounding box center [103, 54] width 75 height 13
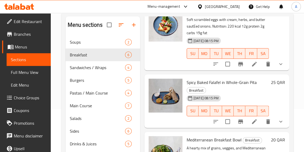
scroll to position [204, 0]
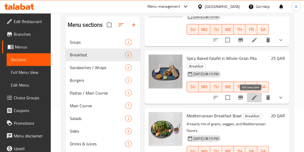
click at [251, 96] on icon at bounding box center [254, 97] width 6 height 6
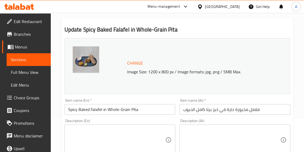
scroll to position [72, 0]
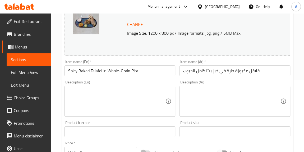
click at [104, 100] on textarea at bounding box center [116, 101] width 97 height 25
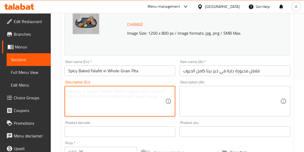
paste textarea ""A hearty whole grain pita filled with baked falafel, roasted eggplant, fresh v…"
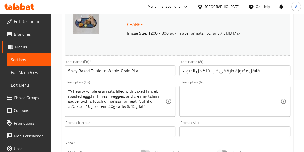
click at [127, 119] on div "Product barcode Product barcode" at bounding box center [119, 129] width 115 height 20
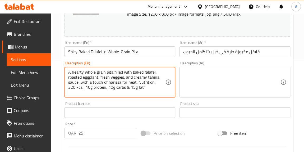
scroll to position [67, 0]
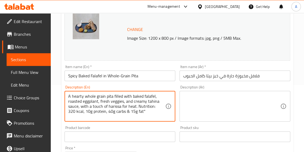
type textarea "A hearty whole grain pita filled with baked falafel, roasted eggplant, fresh ve…"
click at [125, 128] on div "Product barcode Product barcode" at bounding box center [120, 134] width 111 height 16
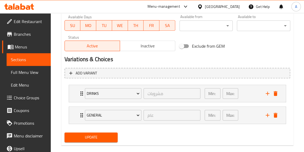
scroll to position [259, 0]
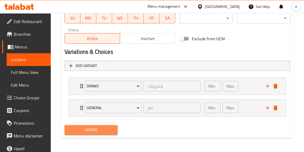
click at [102, 128] on span "Update" at bounding box center [91, 130] width 45 height 7
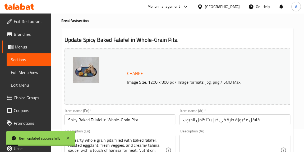
scroll to position [0, 0]
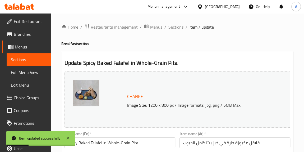
click at [171, 29] on span "Sections" at bounding box center [176, 27] width 15 height 6
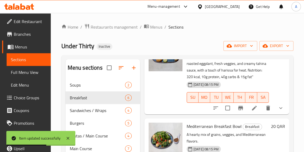
scroll to position [300, 0]
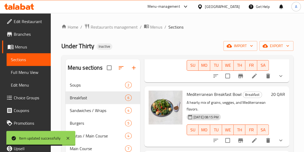
click at [247, 136] on li at bounding box center [254, 141] width 15 height 10
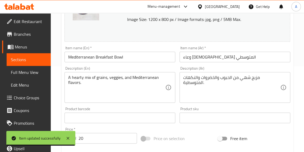
scroll to position [96, 0]
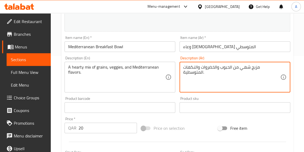
click at [198, 72] on textarea "مزيج شهي من الحبوب والخضروات والنكهات المتوسطية." at bounding box center [231, 77] width 97 height 25
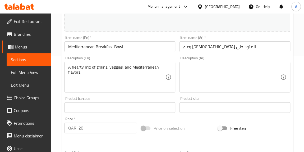
drag, startPoint x: 80, startPoint y: 79, endPoint x: 85, endPoint y: 76, distance: 6.2
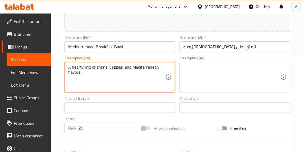
drag, startPoint x: 87, startPoint y: 75, endPoint x: 53, endPoint y: 62, distance: 36.3
click at [53, 62] on div "Home / Restaurants management / Menus / Sections / item / update Breakfast sect…" at bounding box center [178, 116] width 254 height 399
paste textarea "This Mediterranean-inspired salad combines creamy hummus, fresh greens, roasted…"
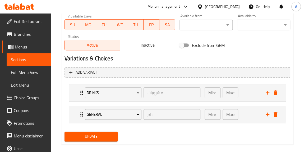
scroll to position [259, 0]
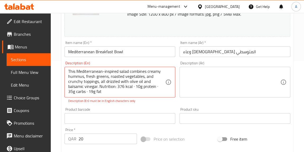
scroll to position [0, 0]
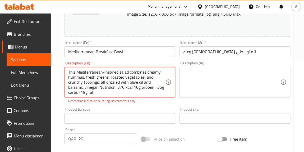
click at [154, 89] on textarea "This Mediterranean-inspired salad combines creamy hummus, fresh greens, roasted…" at bounding box center [116, 82] width 97 height 25
click at [158, 87] on textarea "This Mediterranean-inspired salad combines creamy hummus, fresh greens, roasted…" at bounding box center [116, 82] width 97 height 25
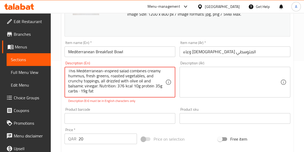
click at [80, 91] on textarea "This Mediterranean-inspired salad combines creamy hummus, fresh greens, roasted…" at bounding box center [116, 82] width 97 height 25
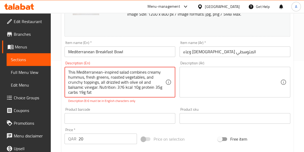
click at [105, 73] on textarea "This Mediterranean-inspired salad combines creamy hummus, fresh greens, roasted…" at bounding box center [116, 82] width 97 height 25
type textarea "This Mediterranean inspired salad combines creamy hummus, fresh greens, roasted…"
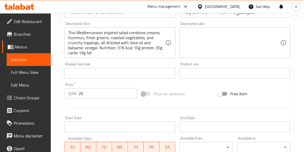
scroll to position [259, 0]
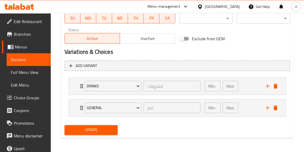
click at [93, 129] on span "Update" at bounding box center [91, 130] width 45 height 7
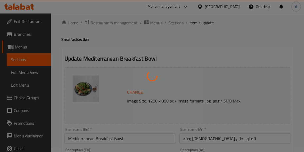
scroll to position [0, 0]
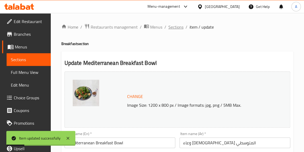
click at [175, 26] on span "Sections" at bounding box center [176, 27] width 15 height 6
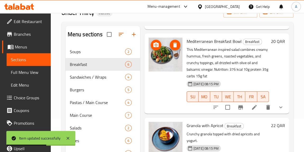
scroll to position [74, 0]
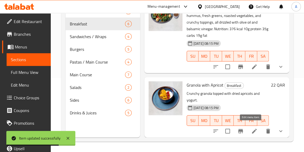
click at [252, 129] on icon at bounding box center [254, 131] width 5 height 5
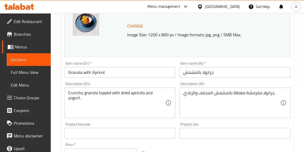
scroll to position [96, 0]
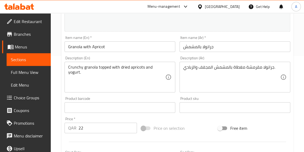
click at [132, 84] on textarea "Crunchy granola topped with dried apricots and yogurt." at bounding box center [116, 77] width 97 height 25
click at [133, 72] on textarea "Crunchy granola topped with dried apricots and yogurt." at bounding box center [116, 77] width 97 height 25
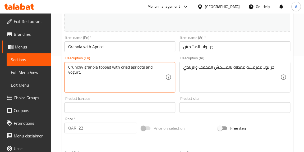
paste textarea "This Middle Eastern-inspired oatmeal combines rolled oats with pistachios, drie…"
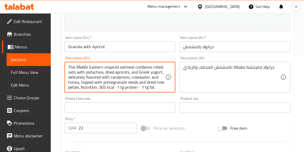
scroll to position [10, 0]
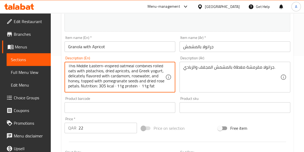
click at [83, 83] on textarea "This Middle Eastern-inspired oatmeal combines rolled oats with pistachios, drie…" at bounding box center [116, 77] width 97 height 25
click at [152, 77] on textarea "This Middle Eastern-inspired oatmeal combines rolled oats with pistachios, drie…" at bounding box center [116, 77] width 97 height 25
type textarea "This Middle Eastern-inspired oatmeal combines rolled oats with pistachios, drie…"
click at [182, 76] on div "جرانولا مقرمشة مغطاة بالمشمش المجفف والزبادي. Description (Ar)" at bounding box center [235, 77] width 111 height 31
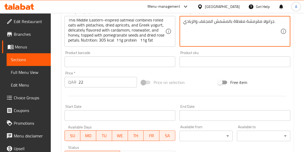
scroll to position [238, 0]
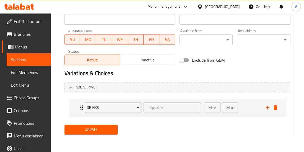
click at [111, 131] on span "Update" at bounding box center [91, 129] width 45 height 7
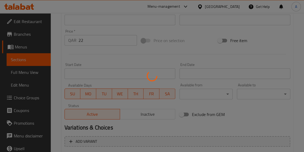
scroll to position [93, 0]
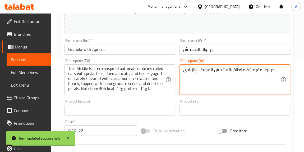
click at [193, 71] on textarea "جرانولا مقرمشة مغطاة بالمشمش المجفف والزبادي." at bounding box center [231, 79] width 97 height 25
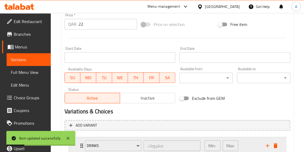
scroll to position [238, 0]
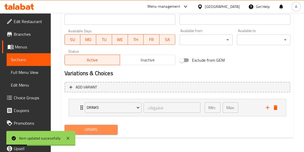
click at [80, 129] on span "Update" at bounding box center [91, 129] width 45 height 7
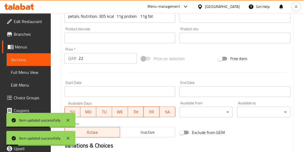
scroll to position [0, 0]
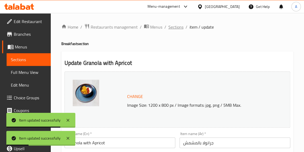
click at [181, 27] on span "Sections" at bounding box center [176, 27] width 15 height 6
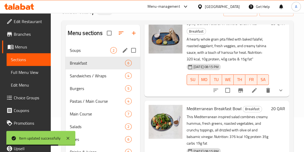
scroll to position [26, 0]
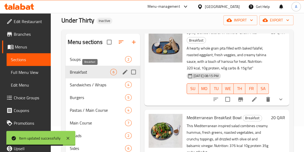
click at [90, 71] on span "Breakfast" at bounding box center [90, 72] width 40 height 6
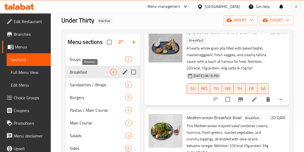
click at [99, 71] on span "Breakfast" at bounding box center [90, 72] width 40 height 6
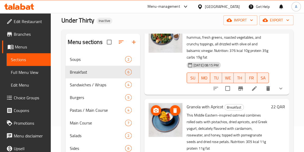
scroll to position [74, 0]
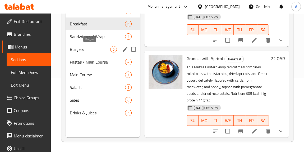
click at [86, 48] on span "Burgers" at bounding box center [90, 49] width 40 height 6
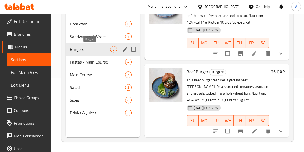
scroll to position [288, 0]
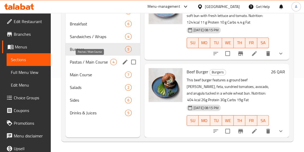
click at [90, 60] on span "Pastas / Main Course" at bounding box center [90, 62] width 40 height 6
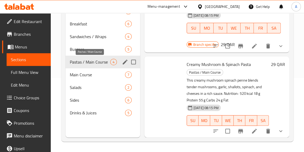
scroll to position [239, 0]
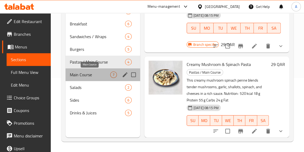
click at [94, 73] on span "Main Course" at bounding box center [90, 74] width 40 height 6
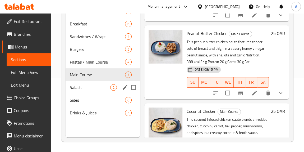
click at [96, 84] on div "Salads 2" at bounding box center [103, 87] width 75 height 13
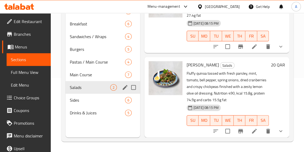
scroll to position [35, 0]
click at [88, 97] on span "Sides" at bounding box center [90, 100] width 40 height 6
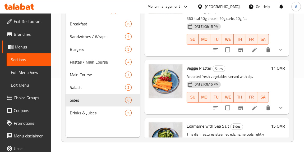
scroll to position [2, 0]
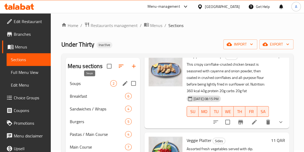
click at [92, 83] on span "Soups" at bounding box center [90, 83] width 40 height 6
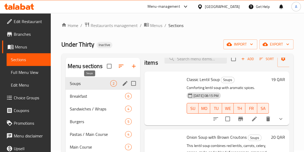
scroll to position [15, 0]
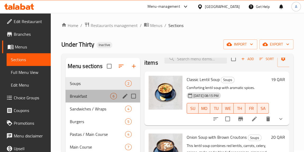
click at [92, 92] on div "Breakfast 6" at bounding box center [103, 96] width 75 height 13
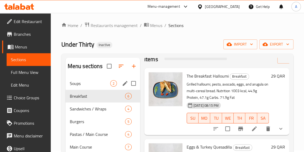
click at [95, 84] on span "Soups" at bounding box center [90, 83] width 40 height 6
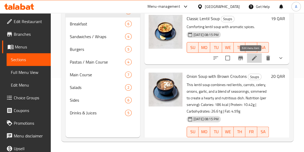
click at [251, 60] on icon at bounding box center [254, 58] width 6 height 6
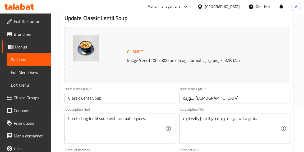
scroll to position [72, 0]
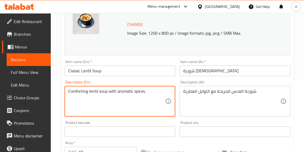
paste textarea ""This lentil soup combines red lentils, carrots, celery, onions, garlic, and a …"
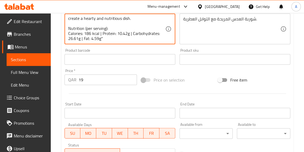
scroll to position [15, 0]
click at [124, 36] on textarea ""This lentil soup combines red lentils, carrots, celery, onions, garlic, and a …" at bounding box center [116, 28] width 97 height 25
click at [84, 34] on textarea ""This lentil soup combines red lentils, carrots, celery, onions, garlic, and a …" at bounding box center [116, 28] width 97 height 25
click at [133, 28] on textarea ""This lentil soup combines red lentils, carrots, celery, onions, garlic, and a …" at bounding box center [116, 28] width 97 height 25
click at [102, 28] on textarea ""This lentil soup combines red lentils, carrots, celery, onions, garlic, and a …" at bounding box center [116, 28] width 97 height 25
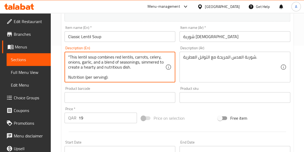
scroll to position [96, 0]
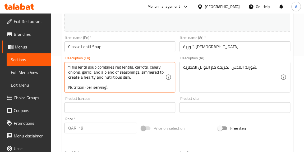
click at [70, 65] on textarea ""This lentil soup combines red lentils, carrots, celery, onions, garlic, and a …" at bounding box center [116, 77] width 97 height 25
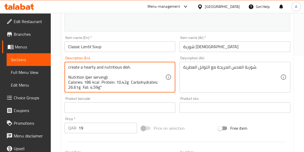
scroll to position [15, 0]
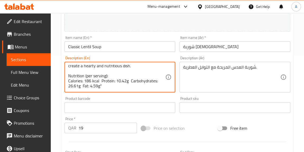
type textarea "This lentil soup combines red lentils, carrots, celery, onions, garlic, and a b…"
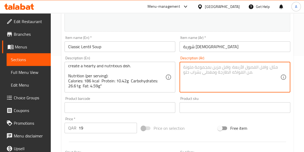
click at [191, 97] on div "Product sku Product sku" at bounding box center [235, 105] width 111 height 16
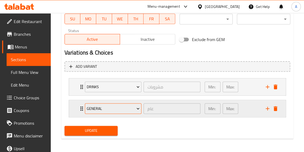
scroll to position [259, 0]
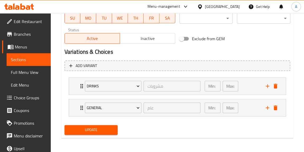
click at [92, 133] on button "Update" at bounding box center [91, 130] width 53 height 10
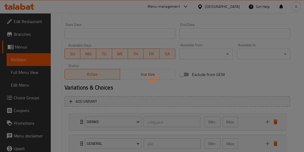
scroll to position [163, 0]
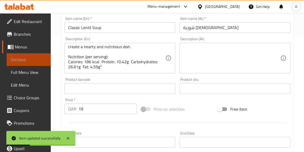
click at [31, 58] on span "Sections" at bounding box center [29, 59] width 36 height 6
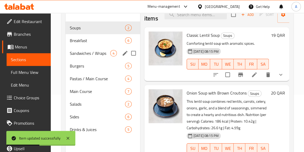
scroll to position [50, 0]
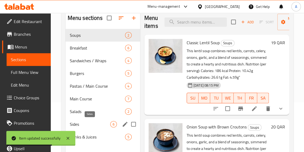
click at [106, 125] on span "Sides" at bounding box center [90, 124] width 40 height 6
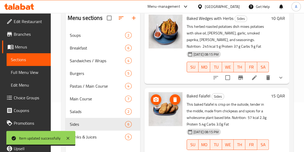
scroll to position [74, 0]
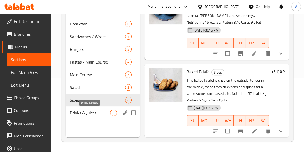
click at [101, 110] on span "Drinks & Juices" at bounding box center [90, 113] width 40 height 6
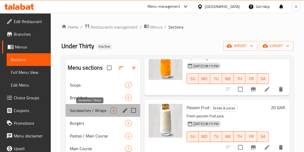
click at [105, 109] on span "Sandwiches / Wraps" at bounding box center [90, 110] width 40 height 6
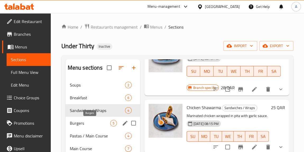
click at [100, 120] on span "Burgers" at bounding box center [90, 123] width 40 height 6
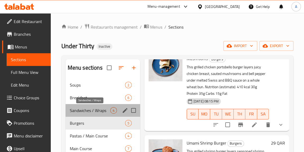
click at [95, 111] on span "Sandwiches / Wraps" at bounding box center [90, 110] width 40 height 6
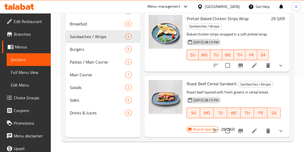
click at [252, 68] on icon at bounding box center [254, 65] width 5 height 5
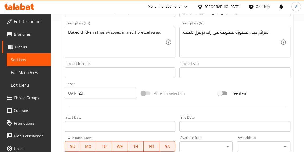
scroll to position [120, 0]
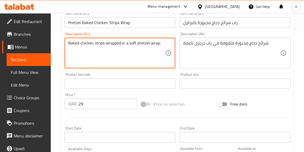
click at [144, 54] on textarea "Baked chicken strips wrapped in a soft pretzel wrap." at bounding box center [116, 52] width 97 height 25
paste textarea ""This wrap layers crushed pretzel chicken strips, tortilla, crisp lettuce, cucu…"
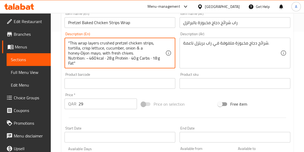
scroll to position [5, 0]
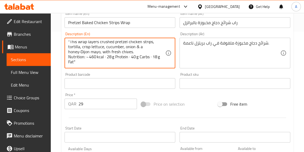
click at [88, 52] on textarea ""This wrap layers crushed pretzel chicken strips, tortilla, crisp lettuce, cucu…" at bounding box center [116, 52] width 97 height 25
click at [127, 54] on textarea ""This wrap layers crushed pretzel chicken strips, tortilla, crisp lettuce, cucu…" at bounding box center [116, 52] width 97 height 25
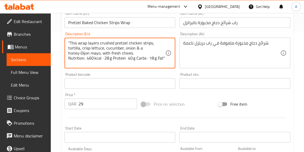
click at [103, 55] on textarea ""This wrap layers crushed pretzel chicken strips, tortilla, crisp lettuce, cucu…" at bounding box center [116, 52] width 97 height 25
click at [146, 52] on textarea ""This wrap layers crushed pretzel chicken strips, tortilla, crisp lettuce, cucu…" at bounding box center [116, 52] width 97 height 25
drag, startPoint x: 80, startPoint y: 48, endPoint x: 98, endPoint y: 48, distance: 18.0
click at [80, 48] on textarea ""This wrap layers crushed pretzel chicken strips, tortilla, crisp lettuce, cucu…" at bounding box center [116, 52] width 97 height 25
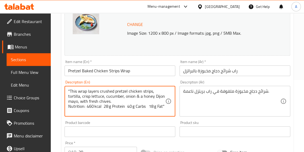
scroll to position [0, 0]
click at [69, 90] on textarea ""This wrap layers crushed pretzel chicken strips, tortilla, crisp lettuce, cucu…" at bounding box center [116, 101] width 97 height 25
type textarea "This wrap layers crushed pretzel chicken strips, tortilla, crisp lettuce, cucum…"
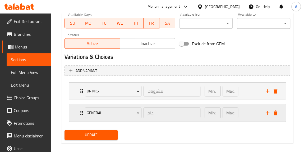
scroll to position [259, 0]
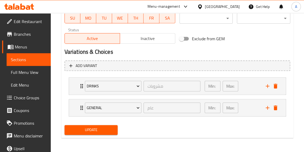
click at [96, 131] on span "Update" at bounding box center [91, 130] width 45 height 7
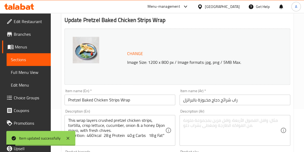
scroll to position [0, 0]
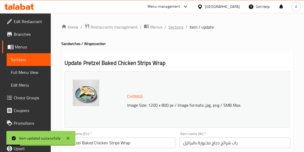
click at [180, 27] on span "Sections" at bounding box center [176, 27] width 15 height 6
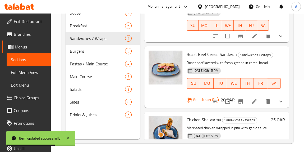
scroll to position [49, 0]
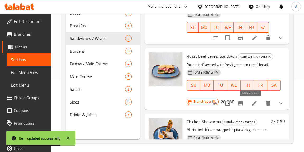
click at [252, 102] on icon at bounding box center [254, 103] width 5 height 5
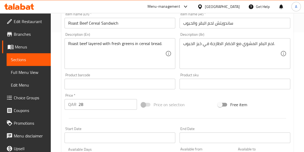
scroll to position [96, 0]
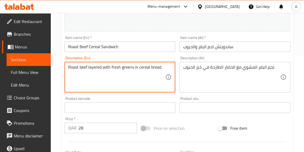
paste textarea "This prosciutto & Swiss cheese sandwich layers prosciutto, Swiss, pickles, cara…"
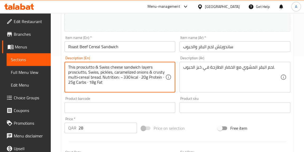
click at [121, 78] on textarea "This prosciutto & Swiss cheese sandwich layers prosciutto, Swiss, pickles, cara…" at bounding box center [116, 77] width 97 height 25
click at [120, 78] on textarea "This prosciutto & Swiss cheese sandwich layers prosciutto, Swiss, pickles, cara…" at bounding box center [116, 77] width 97 height 25
click at [137, 78] on textarea "This prosciutto & Swiss cheese sandwich layers prosciutto, Swiss, pickles, cara…" at bounding box center [116, 77] width 97 height 25
click at [160, 77] on textarea "This prosciutto & Swiss cheese sandwich layers prosciutto, Swiss, pickles, cara…" at bounding box center [116, 77] width 97 height 25
click at [88, 80] on textarea "This prosciutto & Swiss cheese sandwich layers prosciutto, Swiss, pickles, cara…" at bounding box center [116, 77] width 97 height 25
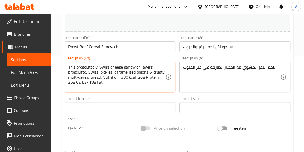
click at [89, 83] on textarea "This prosciutto & Swiss cheese sandwich layers prosciutto, Swiss, pickles, cara…" at bounding box center [116, 77] width 97 height 25
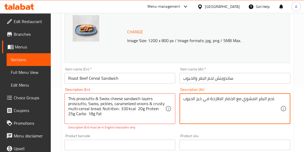
scroll to position [72, 0]
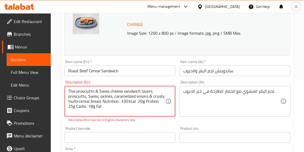
click at [79, 100] on textarea "This prosciutto & Swiss cheese sandwich layers prosciutto, Swiss, pickles, cara…" at bounding box center [116, 101] width 97 height 25
click at [130, 112] on textarea "This prosciutto & Swiss cheese sandwich layers prosciutto, Swiss, pickles, cara…" at bounding box center [116, 101] width 97 height 25
click at [150, 94] on textarea "This prosciutto & Swiss cheese sandwich layers prosciutto, Swiss, pickles, cara…" at bounding box center [116, 101] width 97 height 25
click at [149, 96] on textarea "This prosciutto & Swiss cheese sandwich layers prosciutto, Swiss, pickles, cara…" at bounding box center [116, 101] width 97 height 25
click at [96, 91] on textarea "This prosciutto & Swiss cheese sandwich layers prosciutto, Swiss, pickles, cara…" at bounding box center [116, 101] width 97 height 25
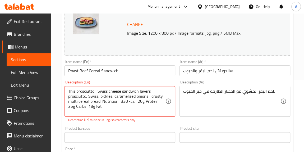
type textarea "This prosciutto Swiss cheese sandwich layers prosciutto, Swiss, pickles, carame…"
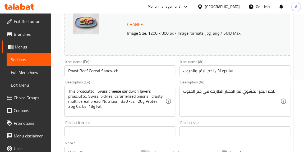
click at [165, 109] on div "This prosciutto Swiss cheese sandwich layers prosciutto, Swiss, pickles, carame…" at bounding box center [120, 101] width 111 height 31
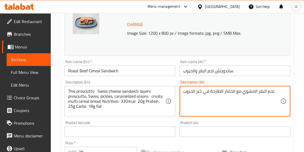
click at [204, 96] on textarea "لحم البقر المشوي مع الخضار الطازجة في خبز الحبوب." at bounding box center [231, 101] width 97 height 25
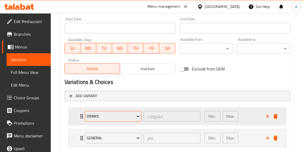
scroll to position [259, 0]
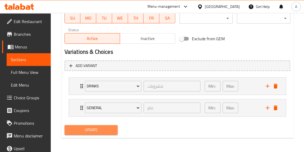
click at [100, 127] on span "Update" at bounding box center [91, 130] width 45 height 7
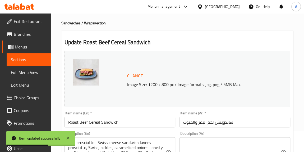
scroll to position [0, 0]
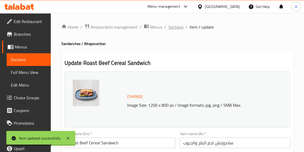
click at [173, 30] on span "Sections" at bounding box center [176, 27] width 15 height 6
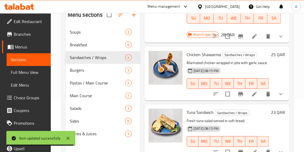
scroll to position [74, 0]
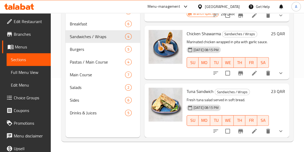
click at [256, 68] on li at bounding box center [254, 73] width 15 height 10
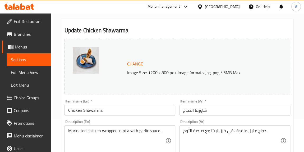
scroll to position [72, 0]
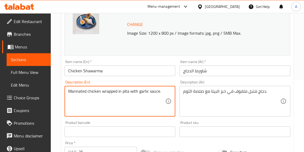
paste textarea ""This shawarma wrap combines marinated chicken thigh and breast with yogurt, ga…"
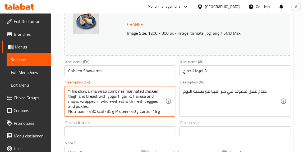
scroll to position [10, 0]
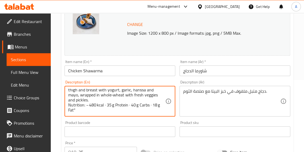
type textarea ""This shawarma wrap combines marinated chicken thigh and breast with yogurt, ga…"
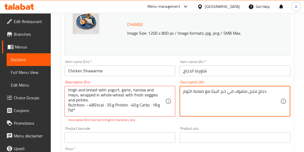
click at [197, 101] on textarea "دجاج متبل ملفوف في خبز البيتا مع صلصة الثوم." at bounding box center [231, 101] width 97 height 25
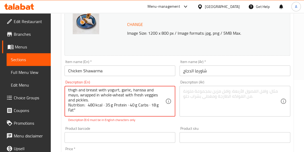
click at [103, 101] on textarea ""This shawarma wrap combines marinated chicken thigh and breast with yogurt, ga…" at bounding box center [116, 101] width 97 height 25
click at [127, 100] on textarea ""This shawarma wrap combines marinated chicken thigh and breast with yogurt, ga…" at bounding box center [116, 101] width 97 height 25
click at [147, 102] on textarea ""This shawarma wrap combines marinated chicken thigh and breast with yogurt, ga…" at bounding box center [116, 101] width 97 height 25
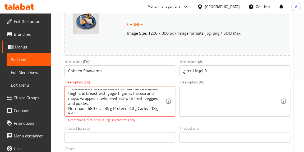
scroll to position [0, 0]
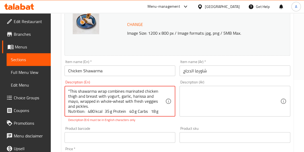
click at [69, 90] on textarea ""This shawarma wrap combines marinated chicken thigh and breast with yogurt, ga…" at bounding box center [116, 101] width 97 height 25
click at [113, 101] on textarea "This shawarma wrap combines marinated chicken thigh and breast with yogurt, gar…" at bounding box center [116, 101] width 97 height 25
click at [113, 106] on textarea "This shawarma wrap combines marinated chicken thigh and breast with yogurt, gar…" at bounding box center [116, 101] width 97 height 25
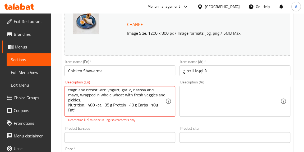
scroll to position [10, 0]
type textarea "This shawarma wrap combines marinated chicken thigh and breast with yogurt, gar…"
click at [79, 115] on div "This shawarma wrap combines marinated chicken thigh and breast with yogurt, gar…" at bounding box center [120, 101] width 111 height 31
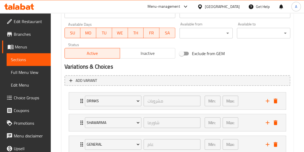
scroll to position [281, 0]
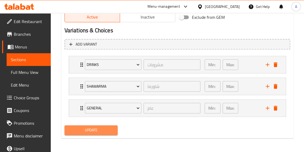
click at [116, 130] on button "Update" at bounding box center [91, 130] width 53 height 10
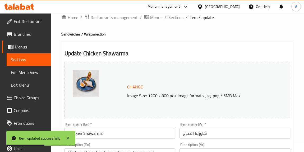
scroll to position [0, 0]
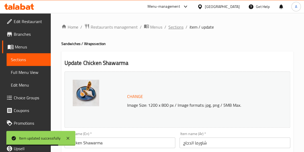
click at [177, 27] on span "Sections" at bounding box center [176, 27] width 15 height 6
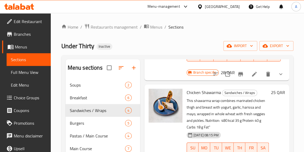
scroll to position [178, 0]
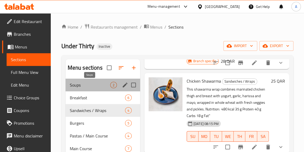
click at [102, 87] on span "Soups" at bounding box center [90, 85] width 40 height 6
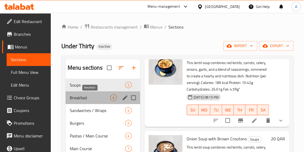
click at [99, 94] on span "Breakfast" at bounding box center [90, 97] width 40 height 6
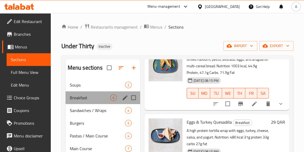
click at [96, 103] on div "Breakfast 6" at bounding box center [103, 97] width 75 height 13
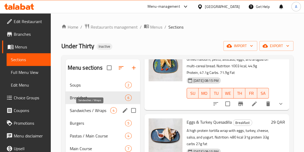
click at [96, 110] on span "Sandwiches / Wraps" at bounding box center [90, 110] width 40 height 6
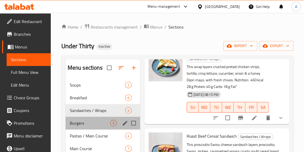
click at [92, 117] on div "Burgers 5" at bounding box center [103, 123] width 75 height 13
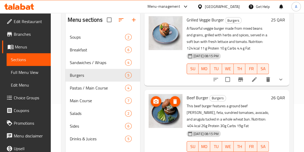
scroll to position [288, 0]
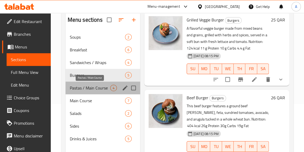
click at [91, 89] on span "Pastas / Main Course" at bounding box center [90, 88] width 40 height 6
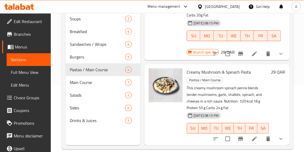
scroll to position [74, 0]
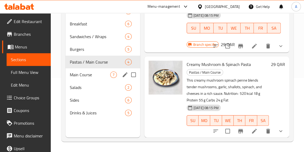
click at [91, 78] on div "Main Course 7" at bounding box center [103, 74] width 75 height 13
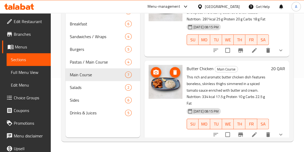
scroll to position [471, 0]
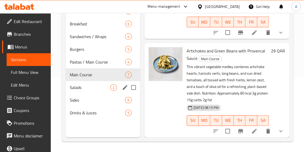
click at [69, 91] on div "Salads 2" at bounding box center [103, 87] width 75 height 13
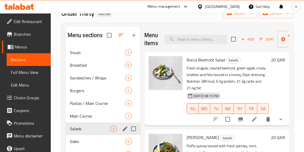
scroll to position [72, 0]
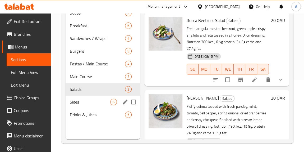
click at [80, 103] on span "Sides" at bounding box center [90, 102] width 40 height 6
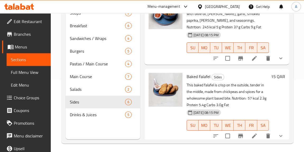
scroll to position [333, 0]
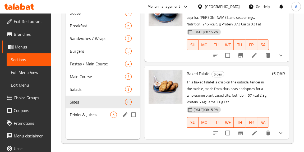
click at [84, 115] on span "Drinks & Juices" at bounding box center [90, 114] width 40 height 6
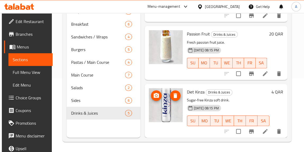
scroll to position [74, 0]
